Goal: Information Seeking & Learning: Learn about a topic

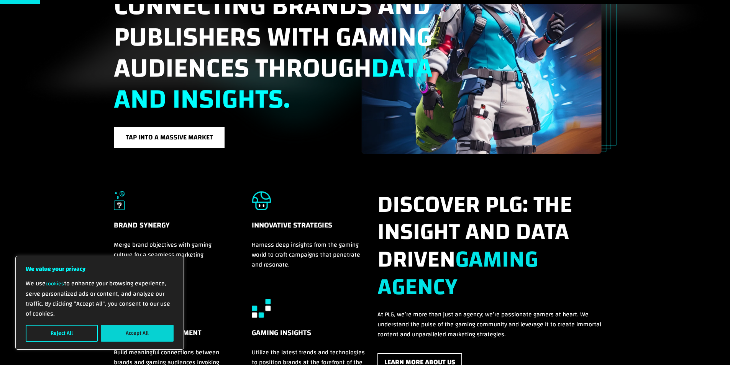
click at [141, 326] on button "Accept All" at bounding box center [137, 333] width 73 height 17
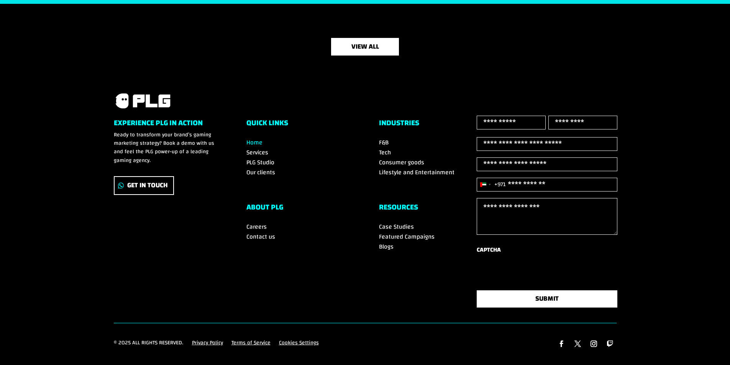
scroll to position [2697, 0]
click at [385, 241] on span "Blogs" at bounding box center [386, 246] width 15 height 11
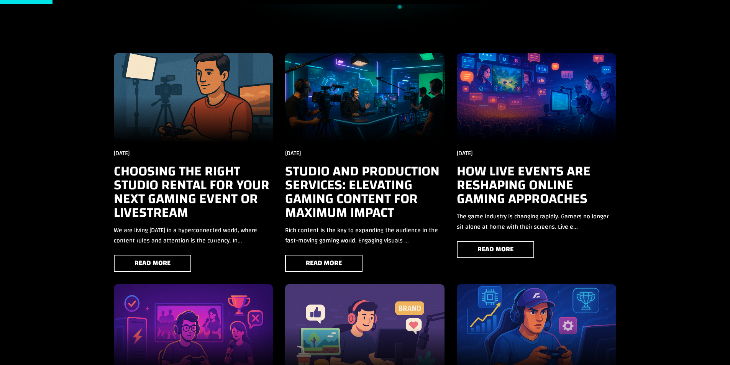
drag, startPoint x: 517, startPoint y: 179, endPoint x: 659, endPoint y: 34, distance: 203.0
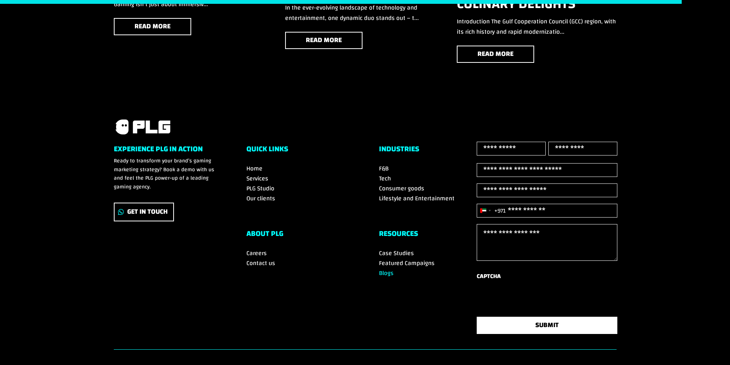
scroll to position [2068, 0]
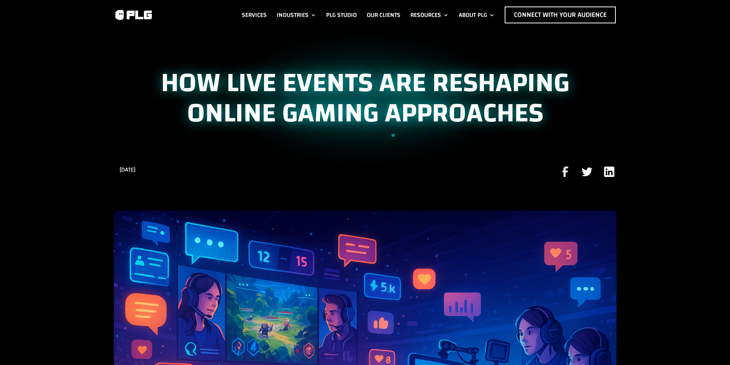
click at [165, 79] on h1 "How Live Events Are Reshaping Online Gaming Approaches" at bounding box center [365, 100] width 503 height 64
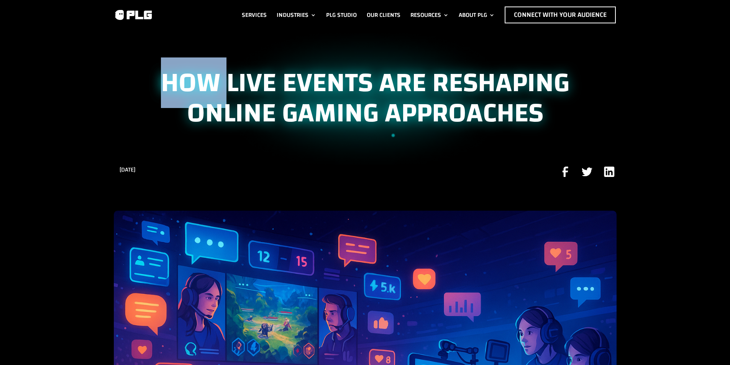
click at [165, 79] on h1 "How Live Events Are Reshaping Online Gaming Approaches" at bounding box center [365, 100] width 503 height 64
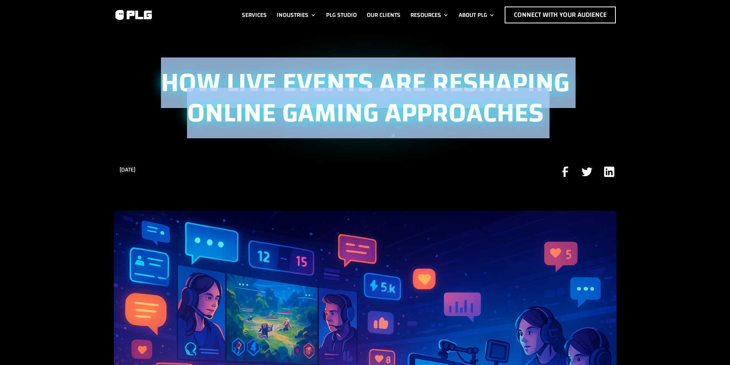
click at [165, 79] on h1 "How Live Events Are Reshaping Online Gaming Approaches" at bounding box center [365, 100] width 503 height 64
copy div "How Live Events Are Reshaping Online Gaming Approaches"
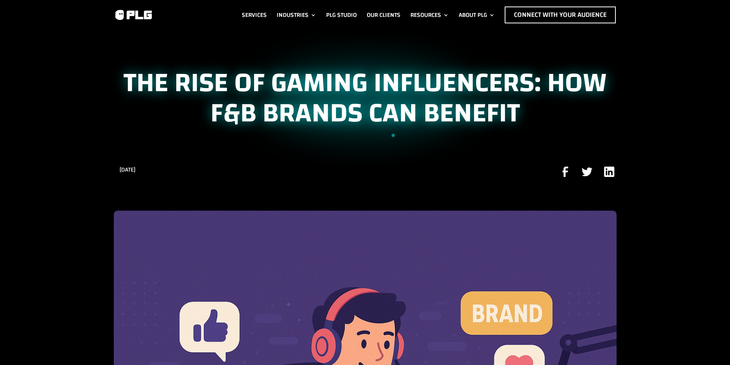
click at [340, 89] on h1 "The Rise of Gaming Influencers: How F&B Brands Can Benefit" at bounding box center [365, 100] width 503 height 64
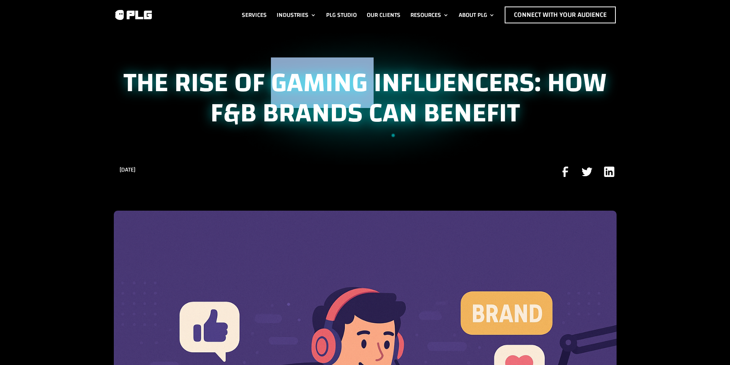
click at [340, 89] on h1 "The Rise of Gaming Influencers: How F&B Brands Can Benefit" at bounding box center [365, 100] width 503 height 64
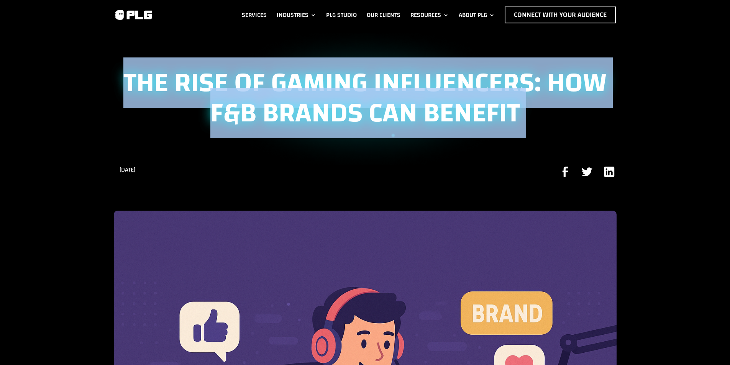
click at [340, 89] on h1 "The Rise of Gaming Influencers: How F&B Brands Can Benefit" at bounding box center [365, 100] width 503 height 64
copy div "The Rise of Gaming Influencers: How F&B Brands Can Benefit"
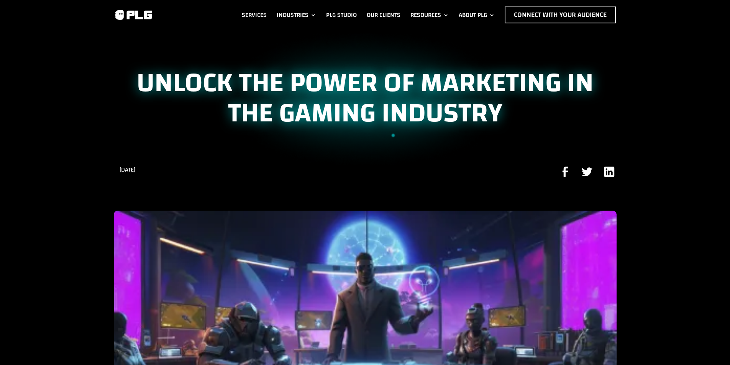
click at [349, 81] on h1 "Unlock the Power of Marketing in the Gaming Industry" at bounding box center [365, 100] width 503 height 64
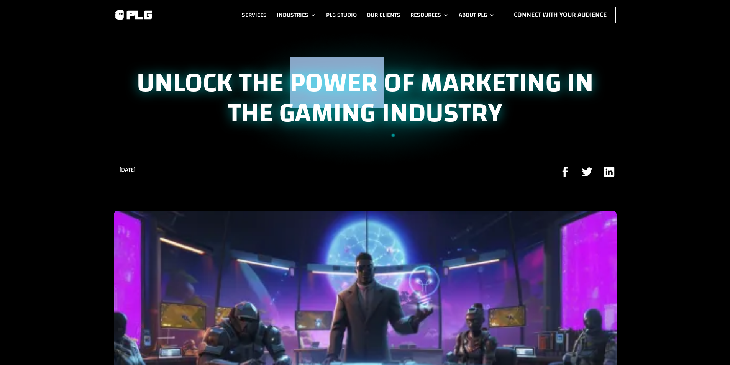
click at [349, 81] on h1 "Unlock the Power of Marketing in the Gaming Industry" at bounding box center [365, 100] width 503 height 64
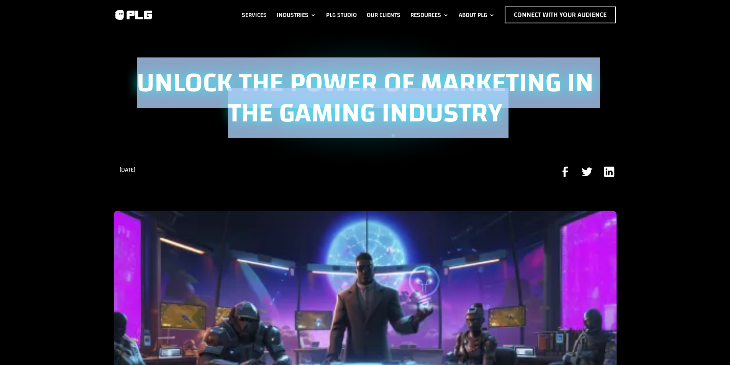
click at [349, 81] on h1 "Unlock the Power of Marketing in the Gaming Industry" at bounding box center [365, 100] width 503 height 64
copy div "Unlock the Power of Marketing in the Gaming Industry"
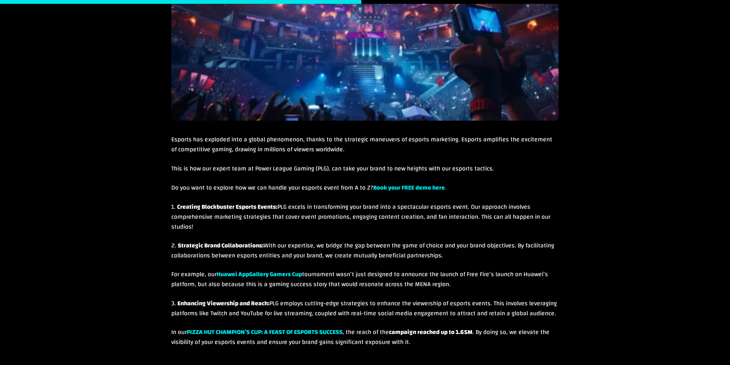
scroll to position [1050, 0]
